Goal: Find specific page/section: Find specific page/section

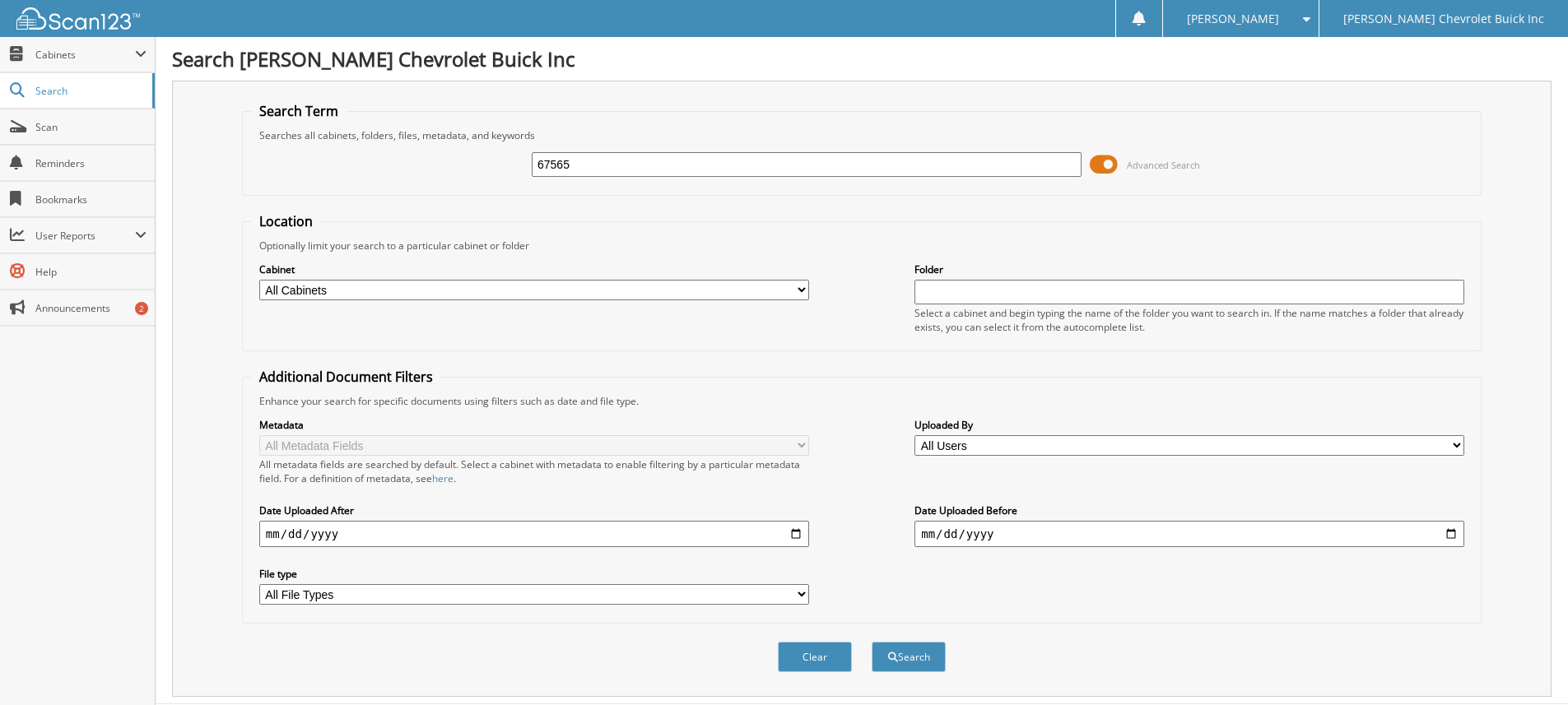
type input "67565"
click at [871, 642] on button "Search" at bounding box center [908, 657] width 74 height 30
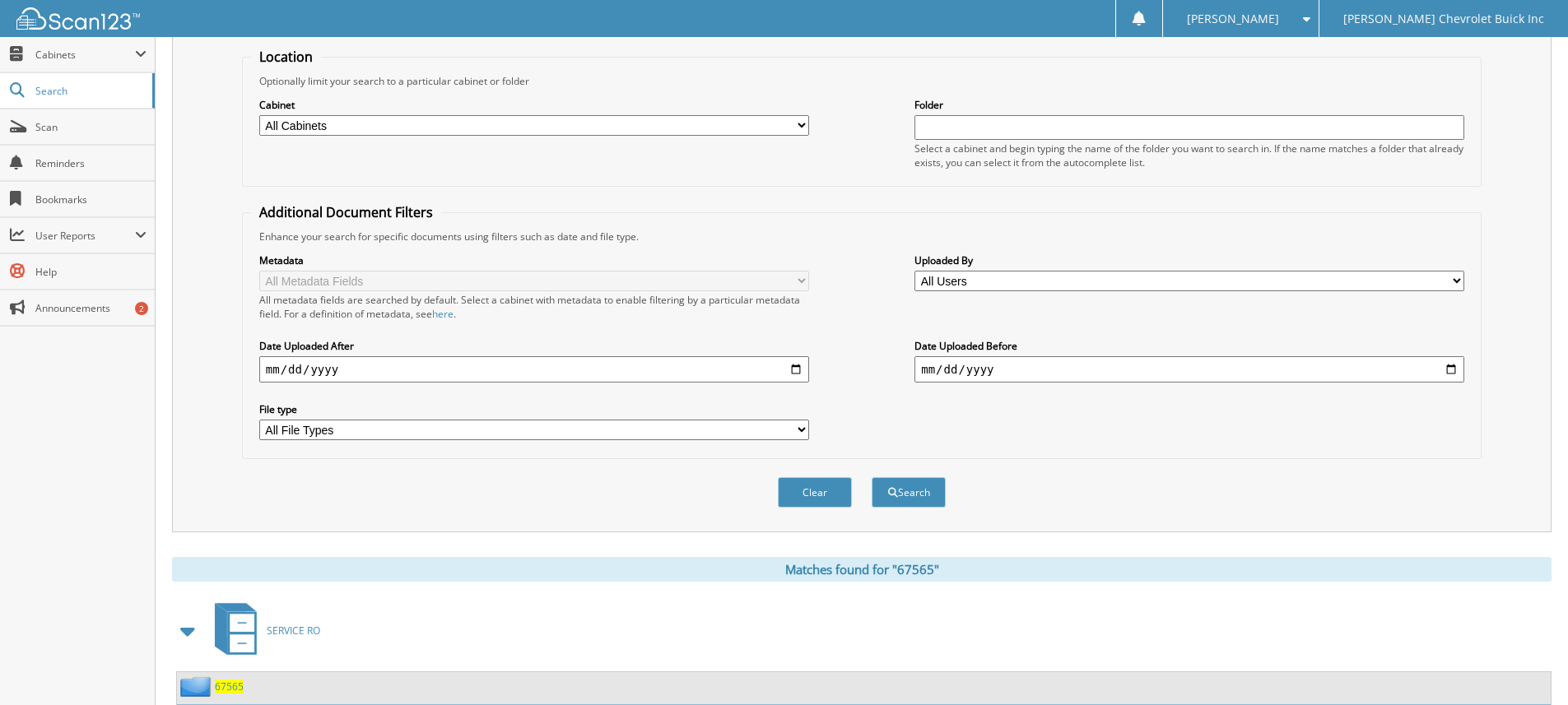
scroll to position [279, 0]
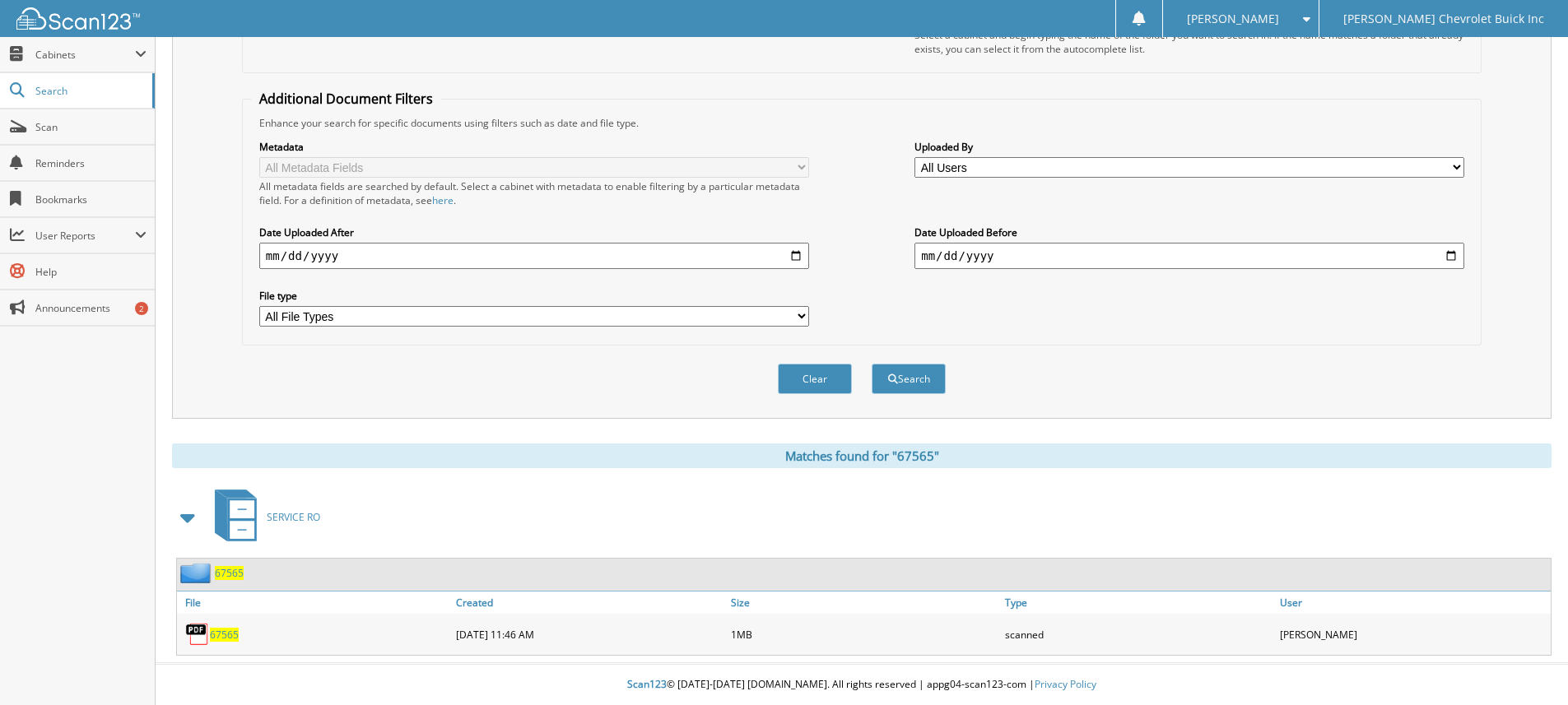
click at [234, 574] on span "67565" at bounding box center [229, 573] width 28 height 14
